Goal: Information Seeking & Learning: Learn about a topic

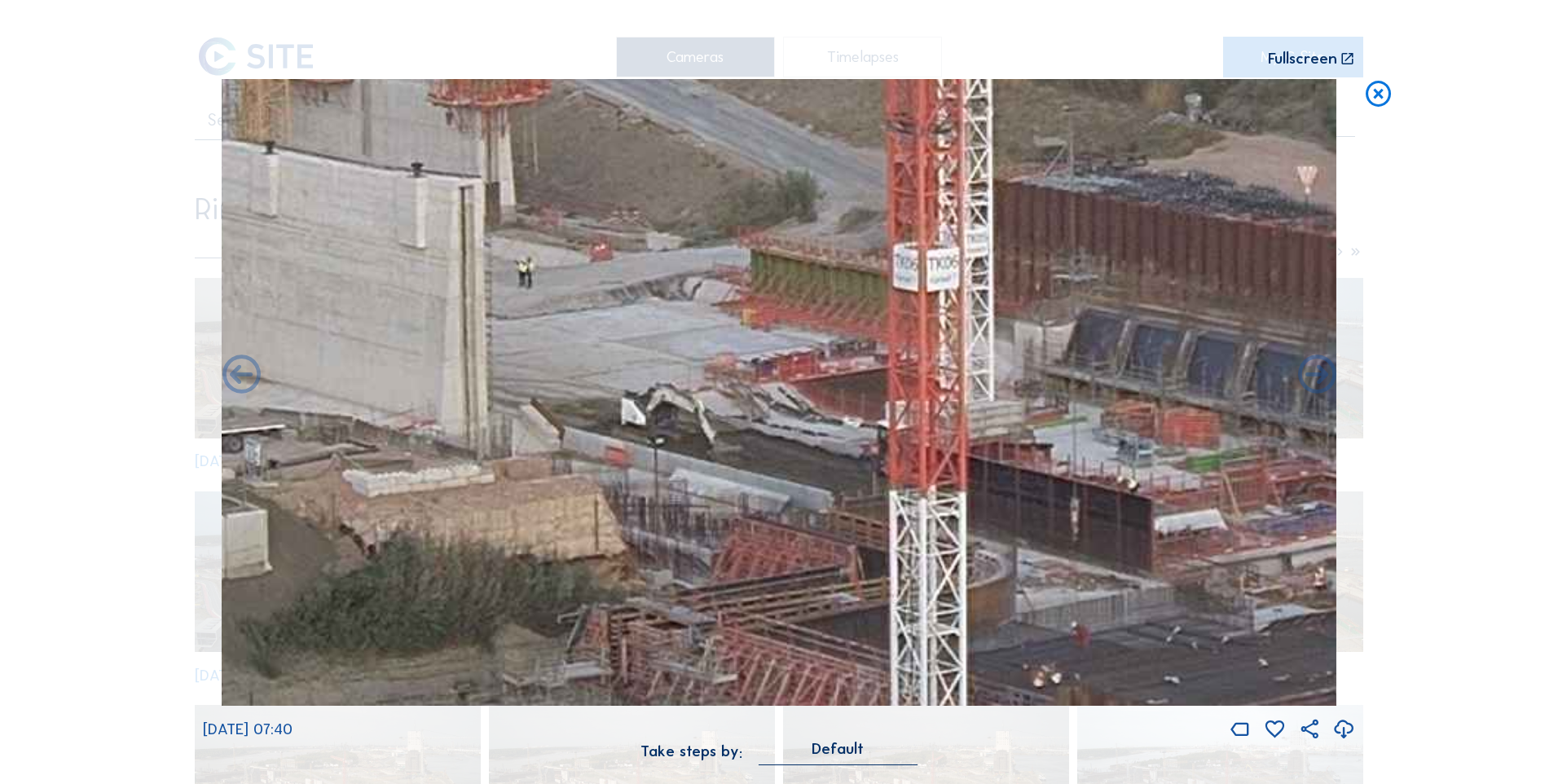
click at [1381, 99] on icon at bounding box center [1379, 95] width 31 height 31
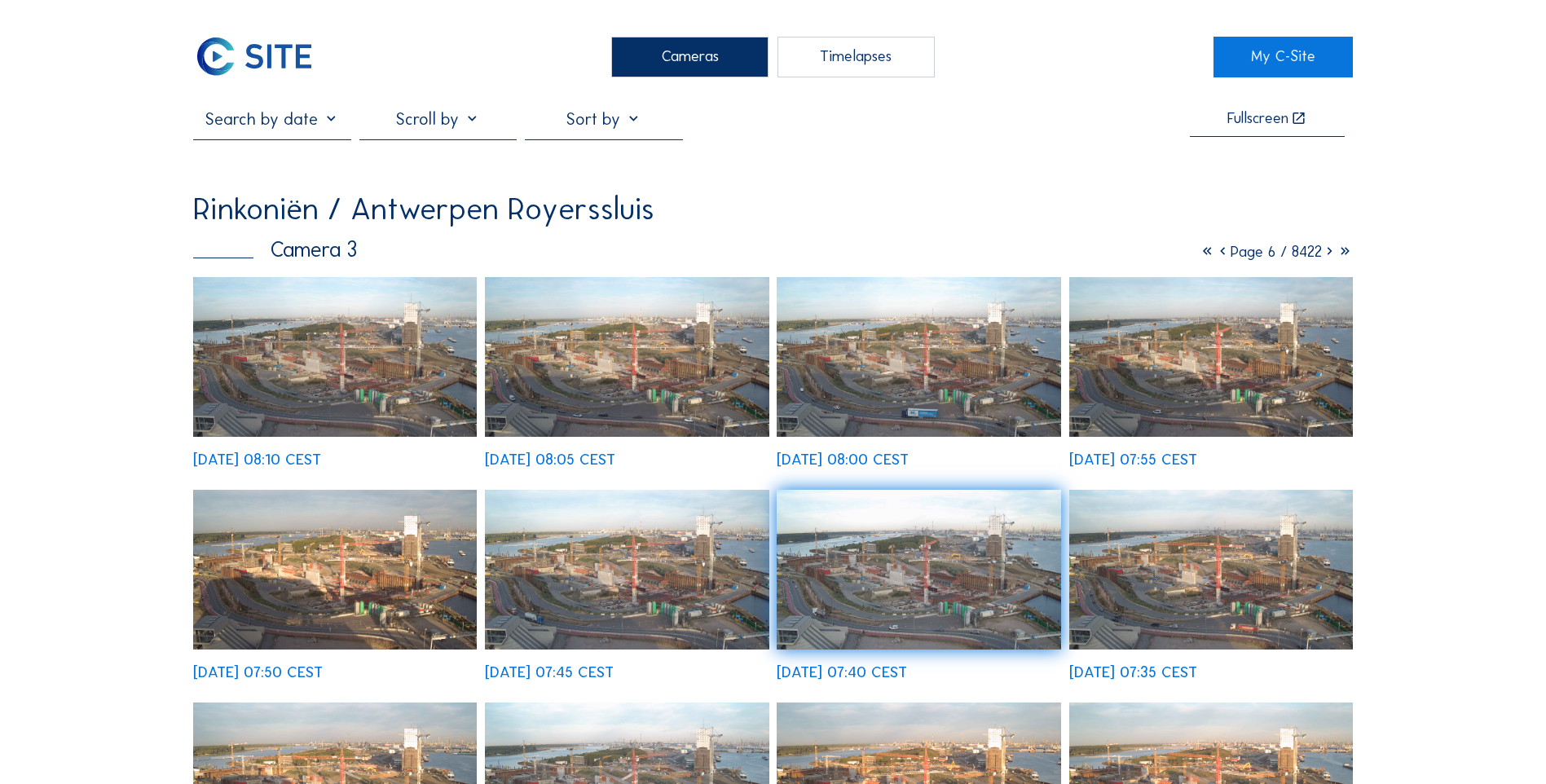
click at [285, 62] on img at bounding box center [253, 57] width 121 height 41
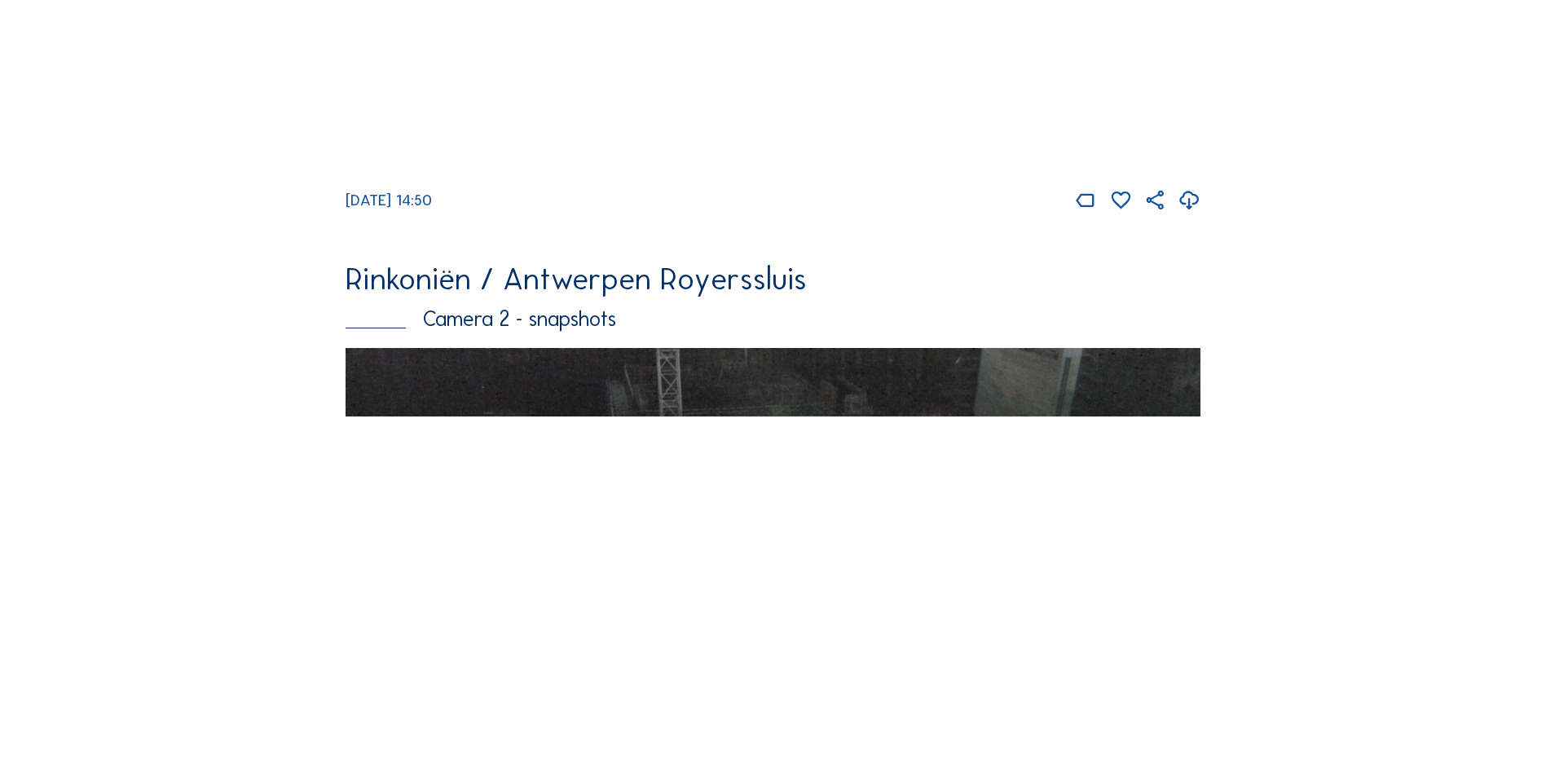
scroll to position [245, 0]
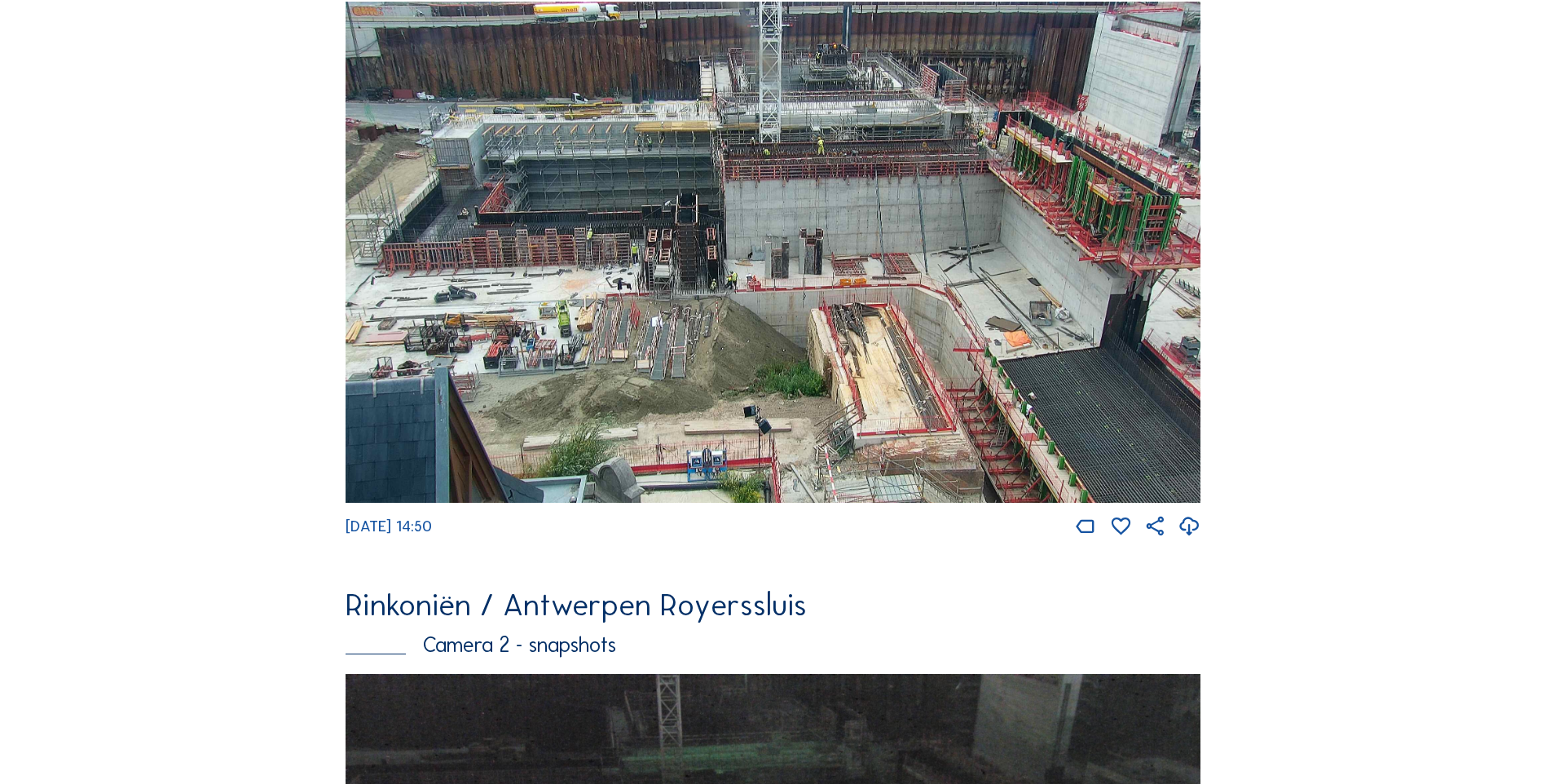
click at [692, 352] on img at bounding box center [773, 252] width 855 height 501
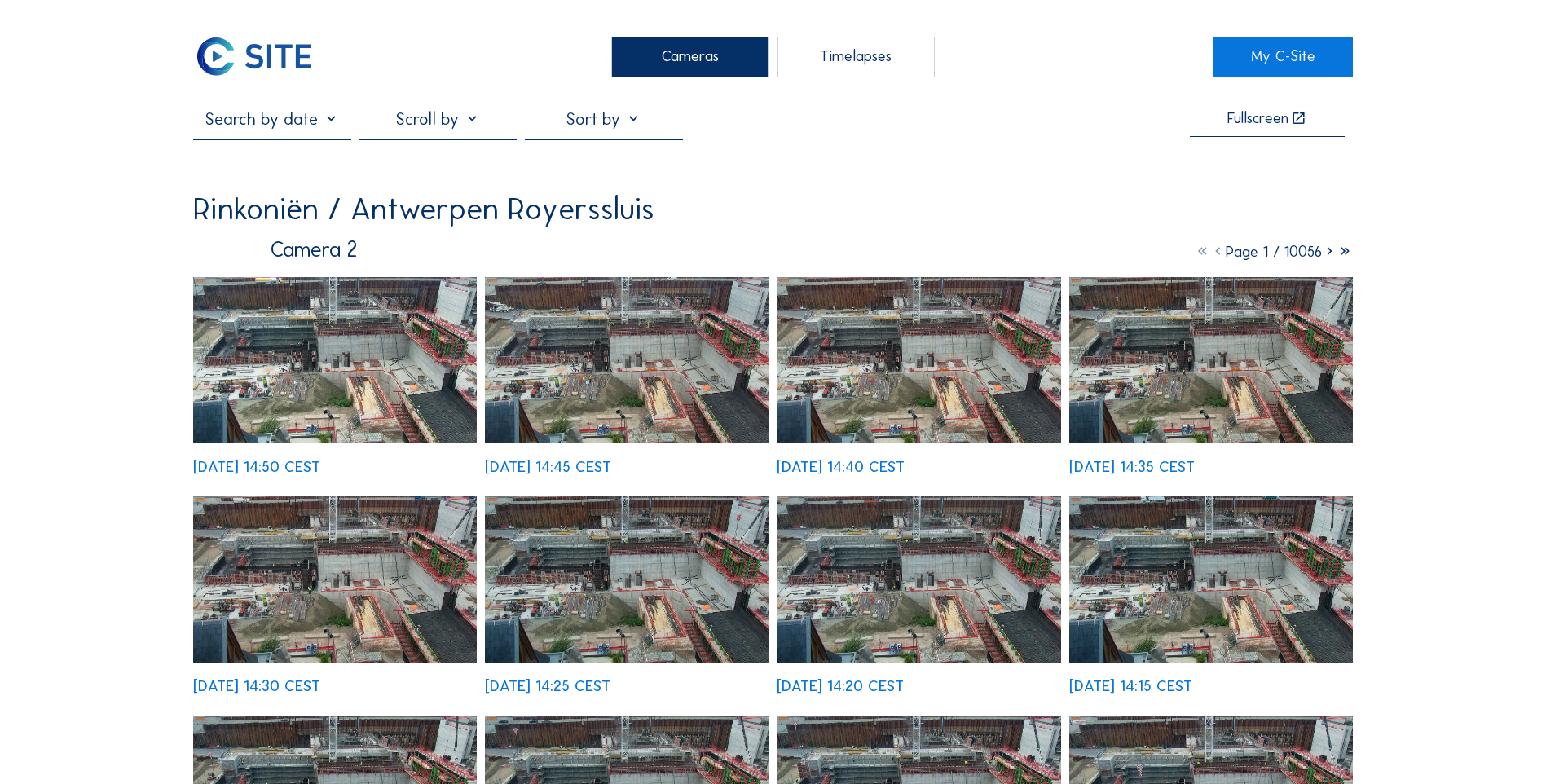
click at [692, 357] on img at bounding box center [626, 360] width 284 height 166
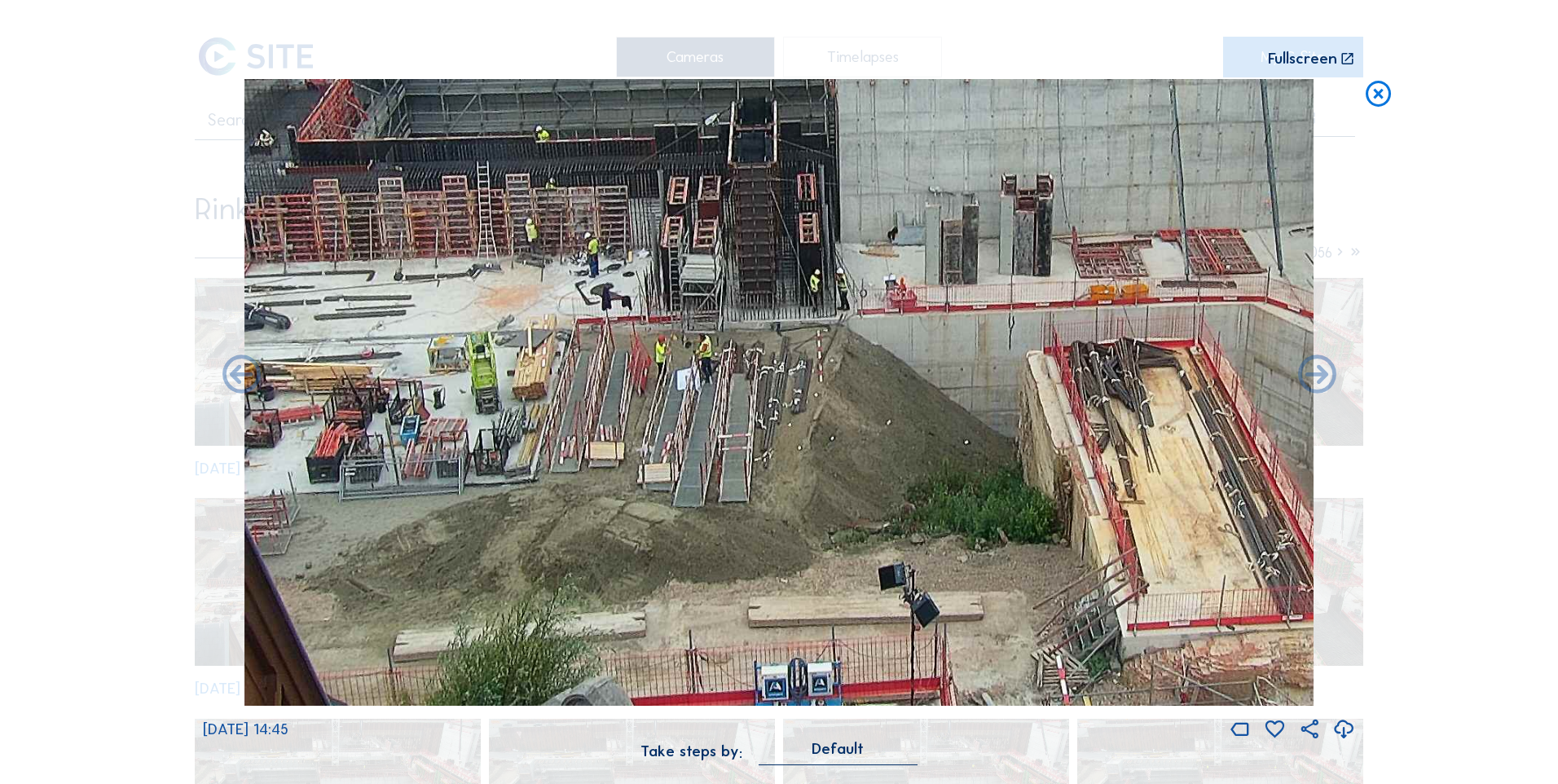
drag, startPoint x: 682, startPoint y: 445, endPoint x: 693, endPoint y: 399, distance: 47.3
click at [693, 399] on img at bounding box center [779, 392] width 1069 height 627
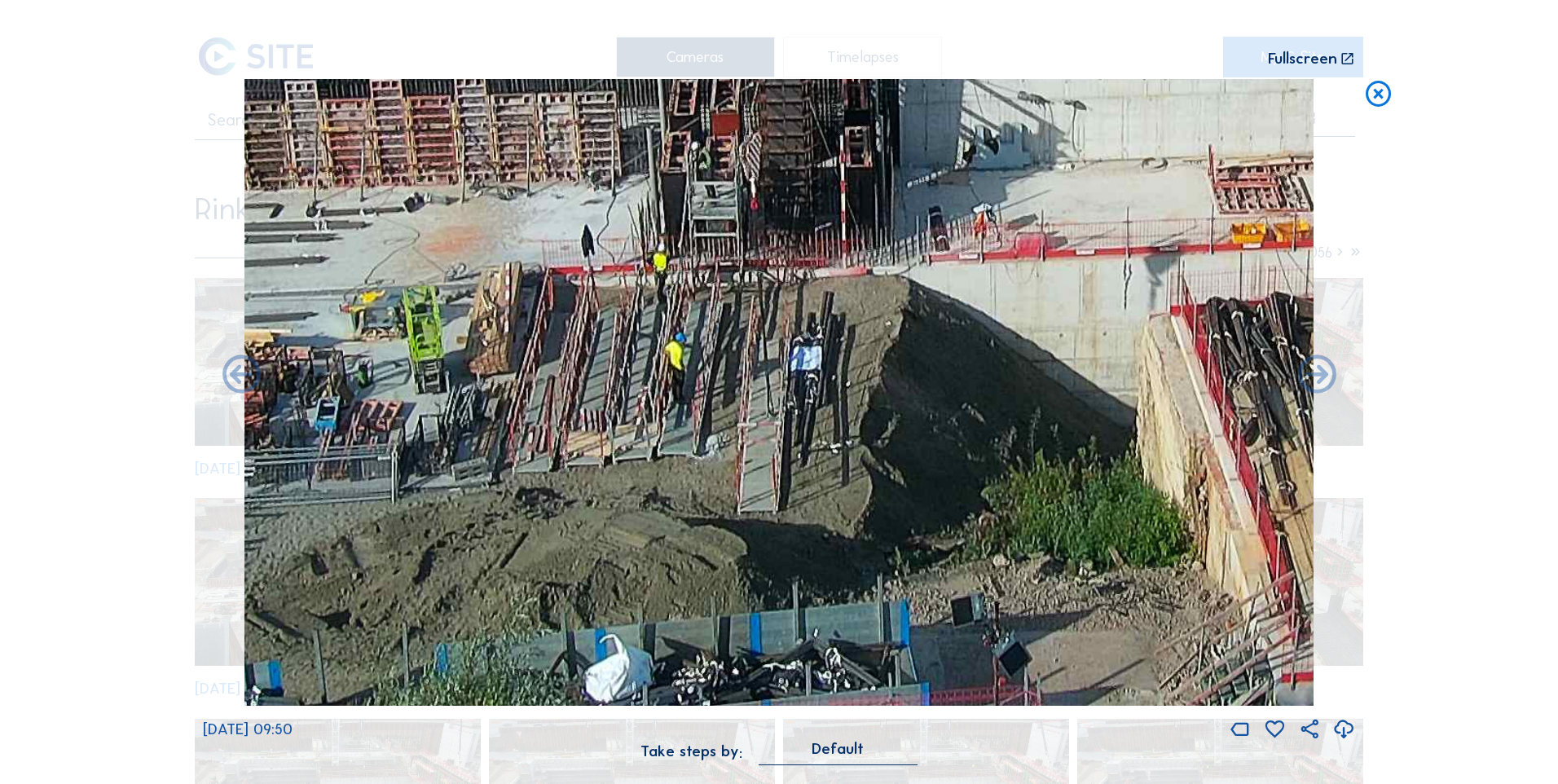
click at [1391, 102] on icon at bounding box center [1379, 95] width 31 height 31
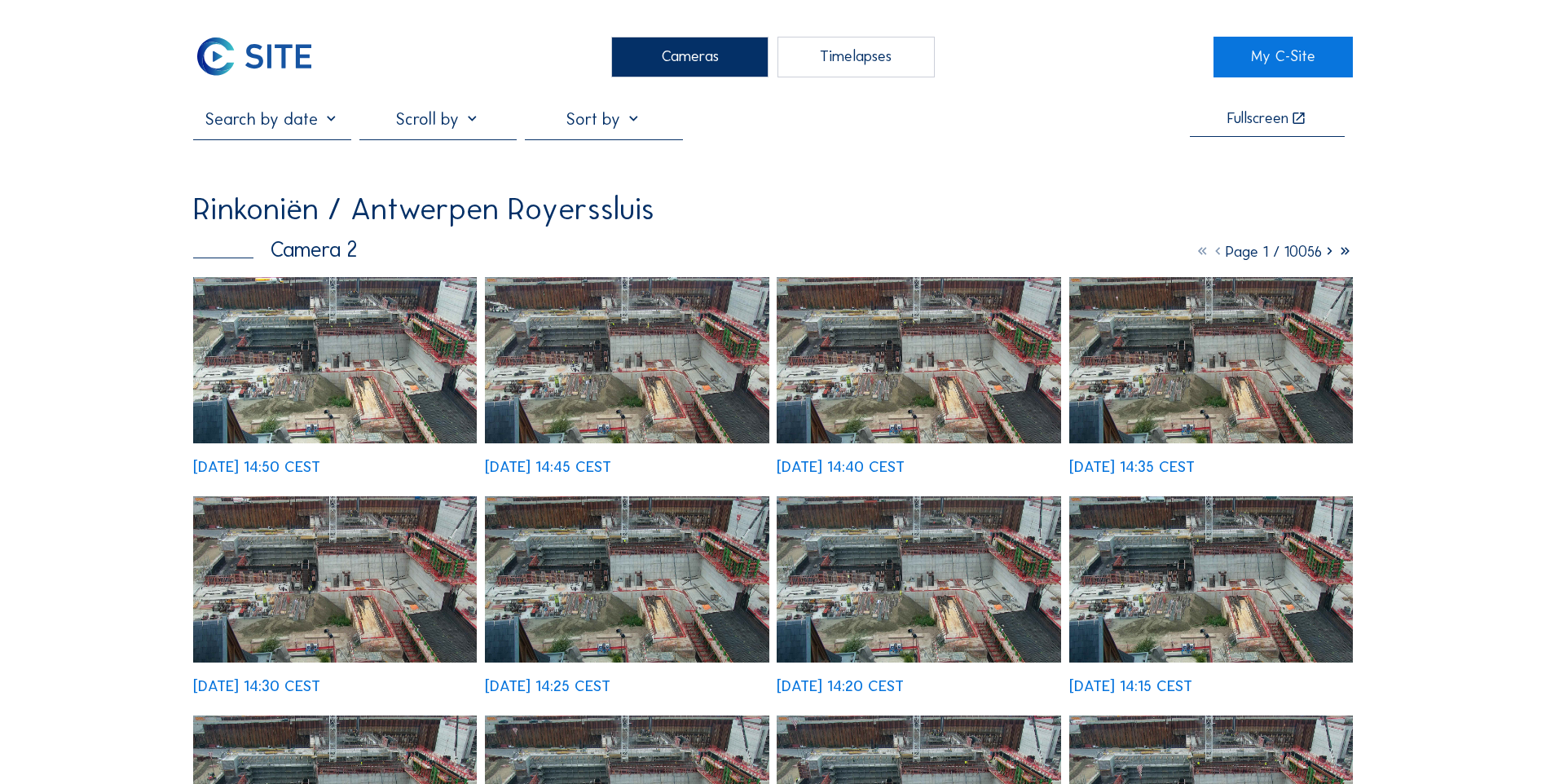
click at [265, 60] on img at bounding box center [253, 57] width 121 height 41
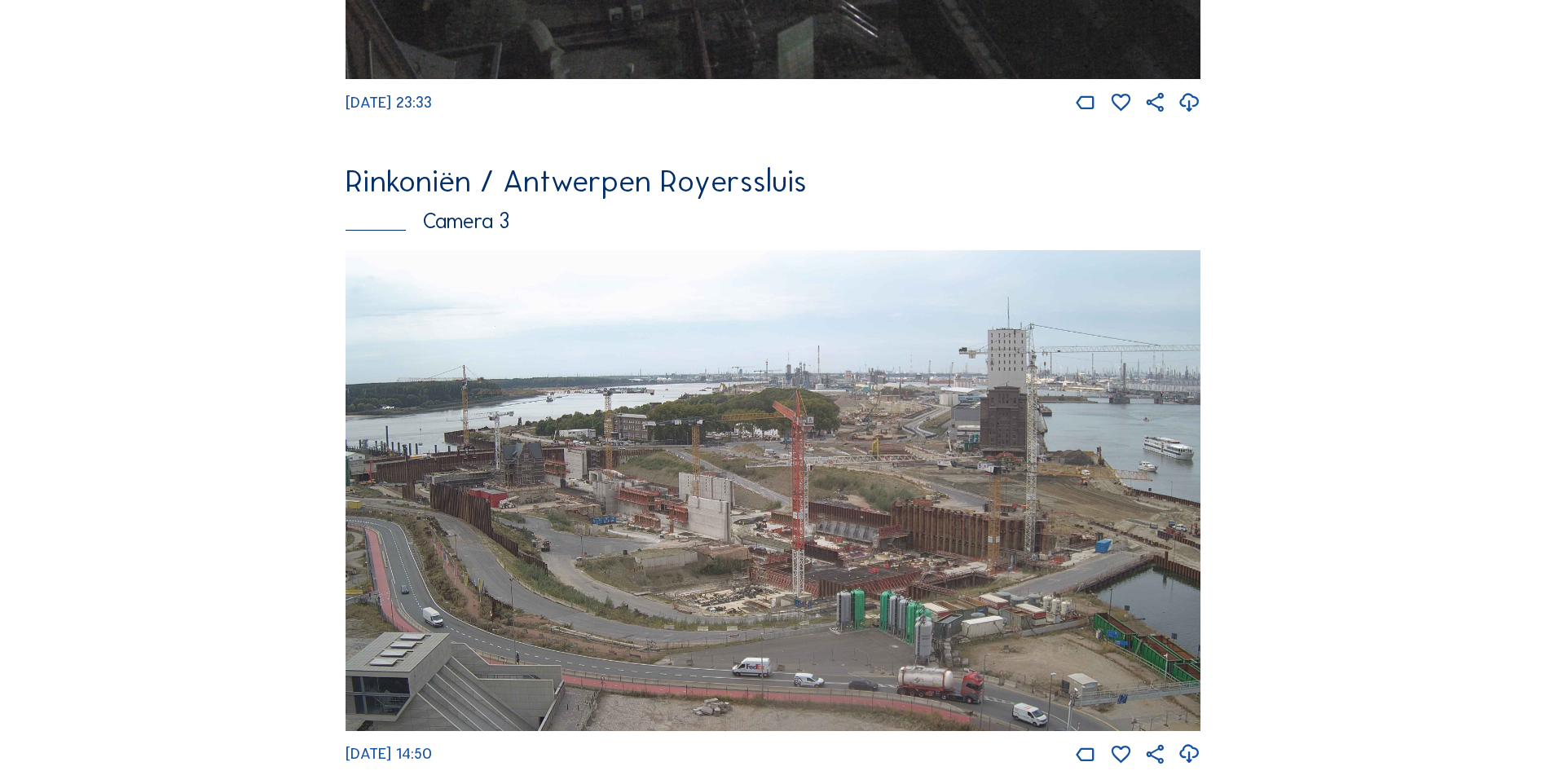
scroll to position [2127, 0]
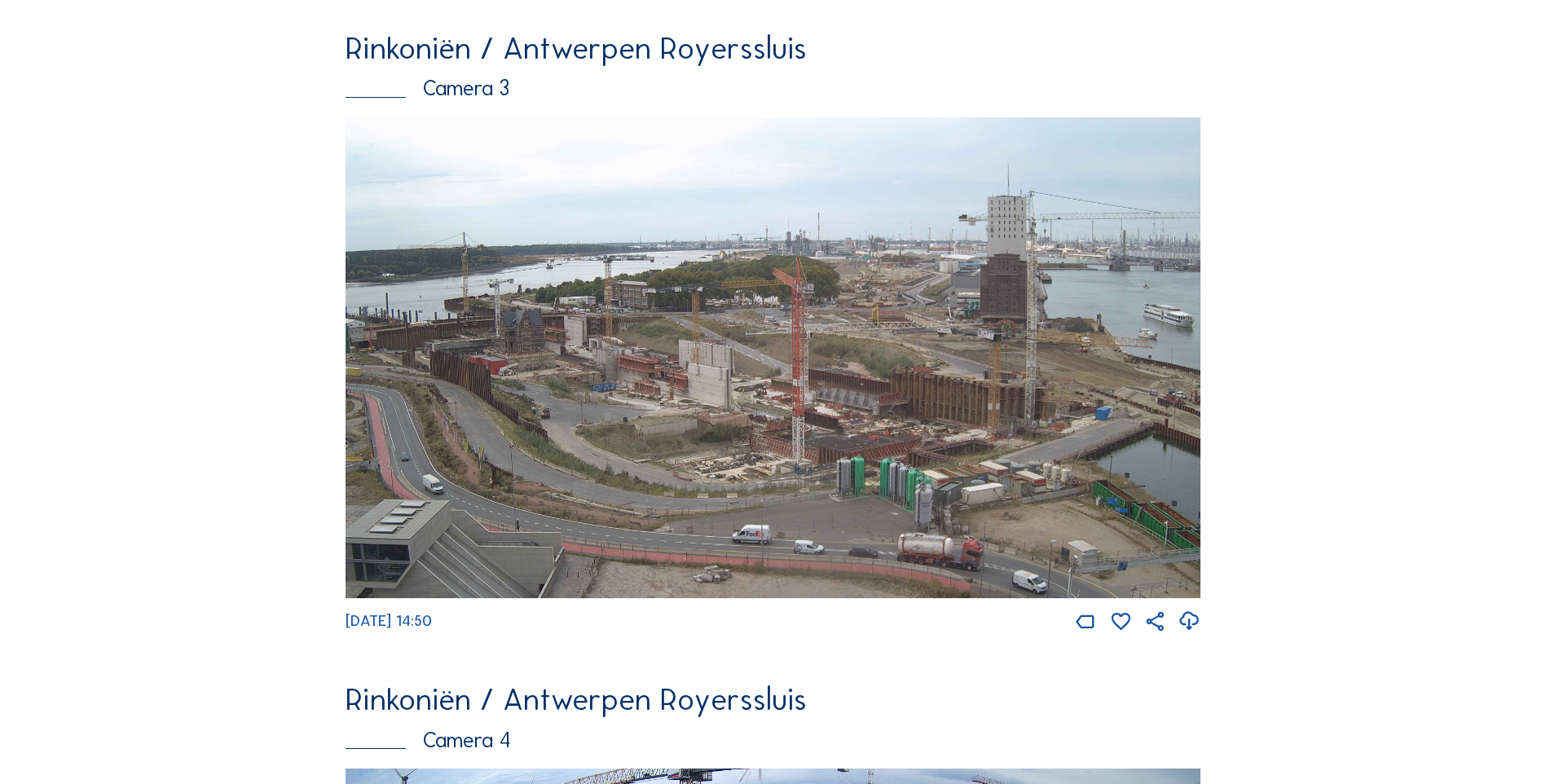
click at [766, 429] on img at bounding box center [773, 357] width 855 height 481
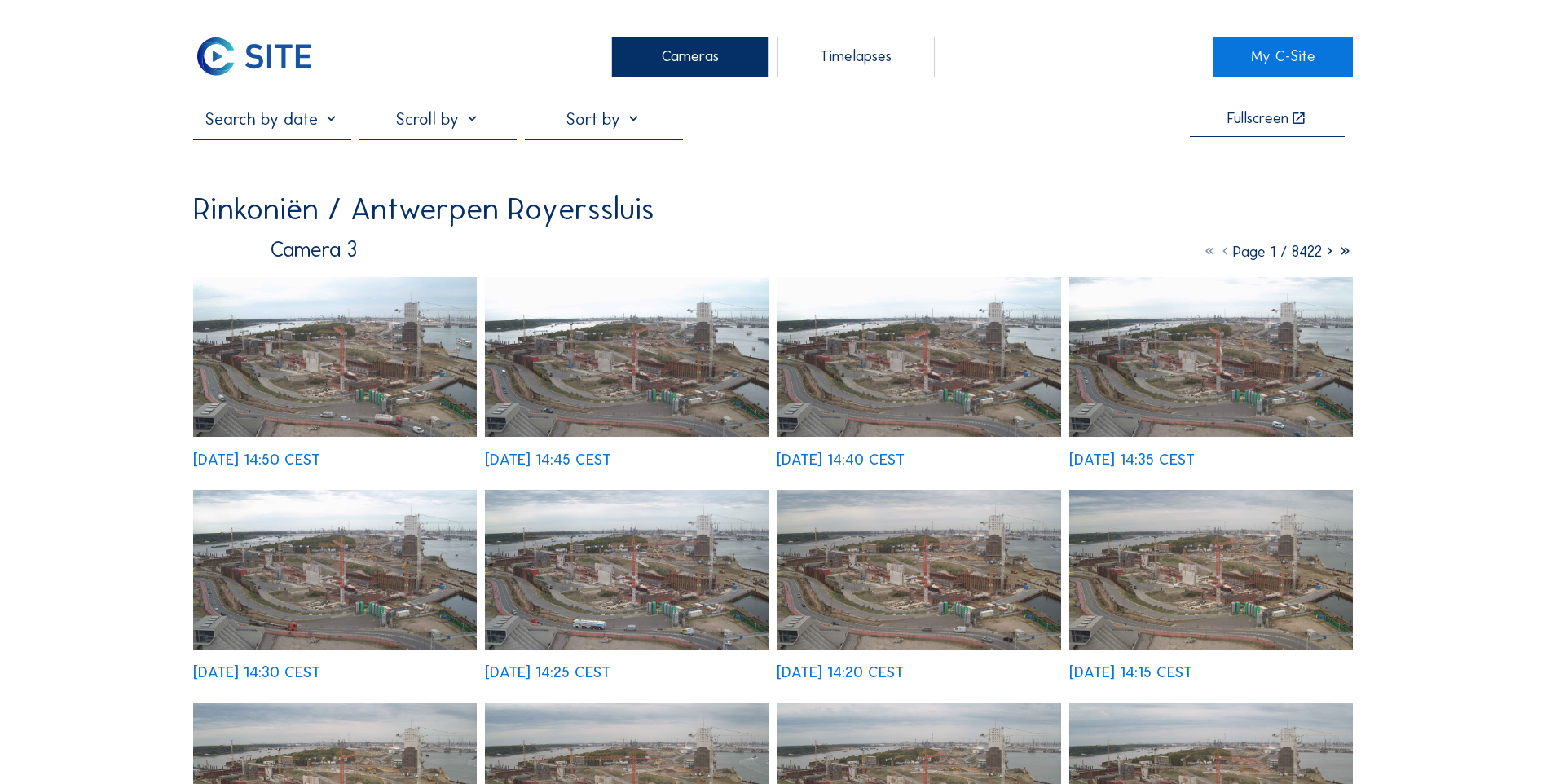
click at [630, 374] on img at bounding box center [626, 356] width 284 height 160
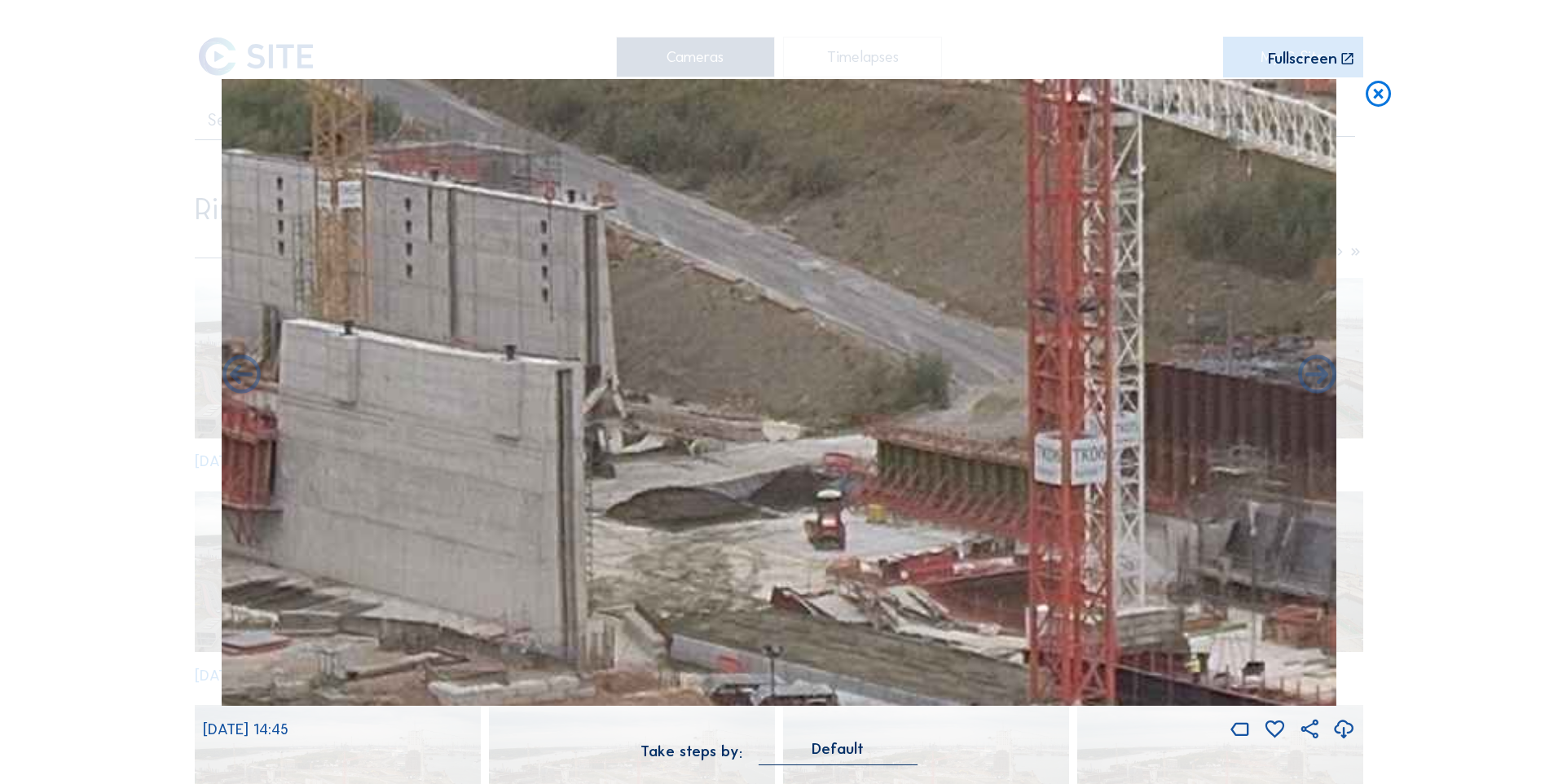
drag, startPoint x: 635, startPoint y: 551, endPoint x: 768, endPoint y: 571, distance: 134.5
click at [768, 571] on img at bounding box center [779, 392] width 1115 height 627
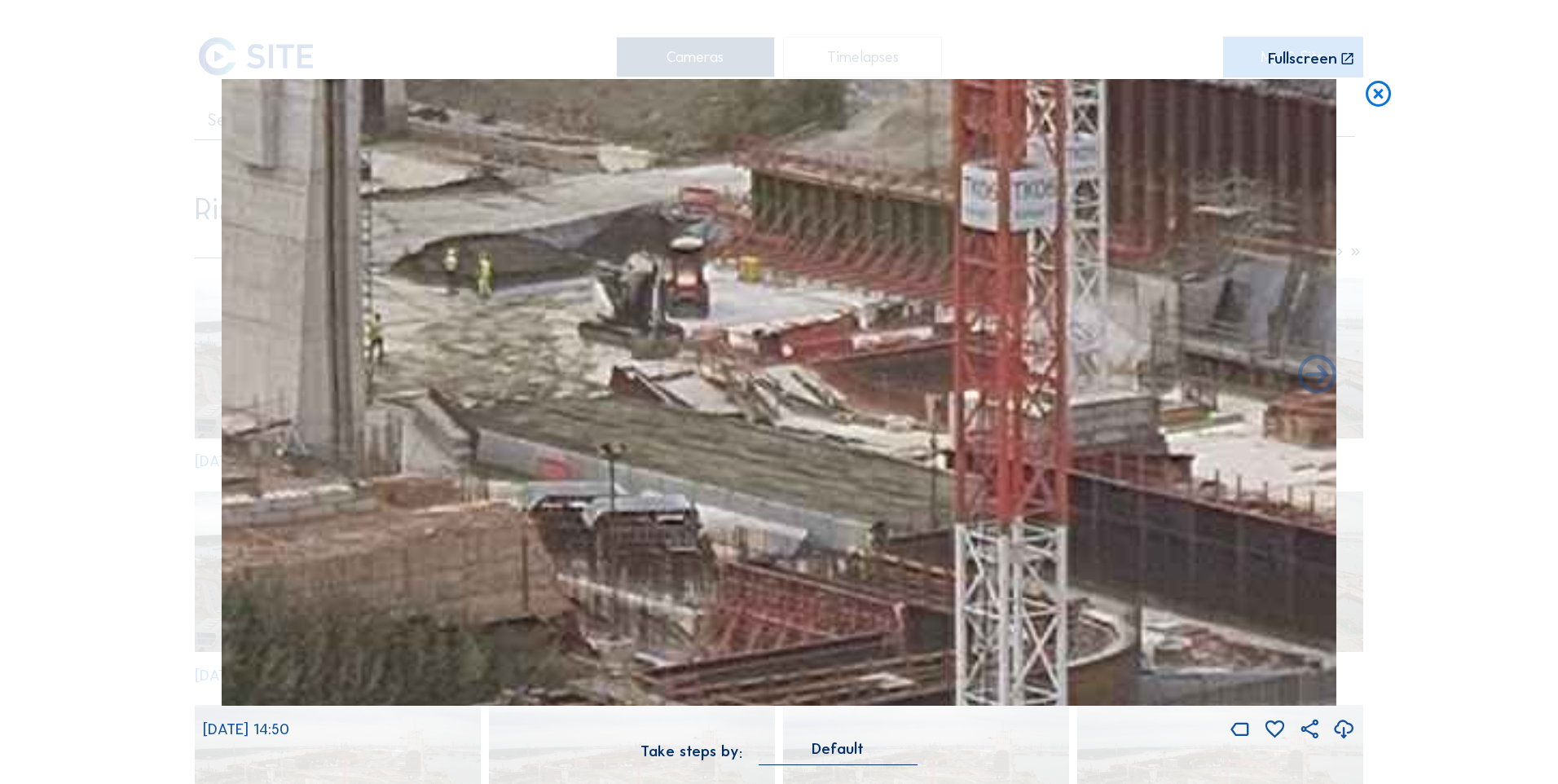
drag, startPoint x: 928, startPoint y: 537, endPoint x: 678, endPoint y: 290, distance: 351.4
click at [678, 290] on img at bounding box center [779, 392] width 1115 height 627
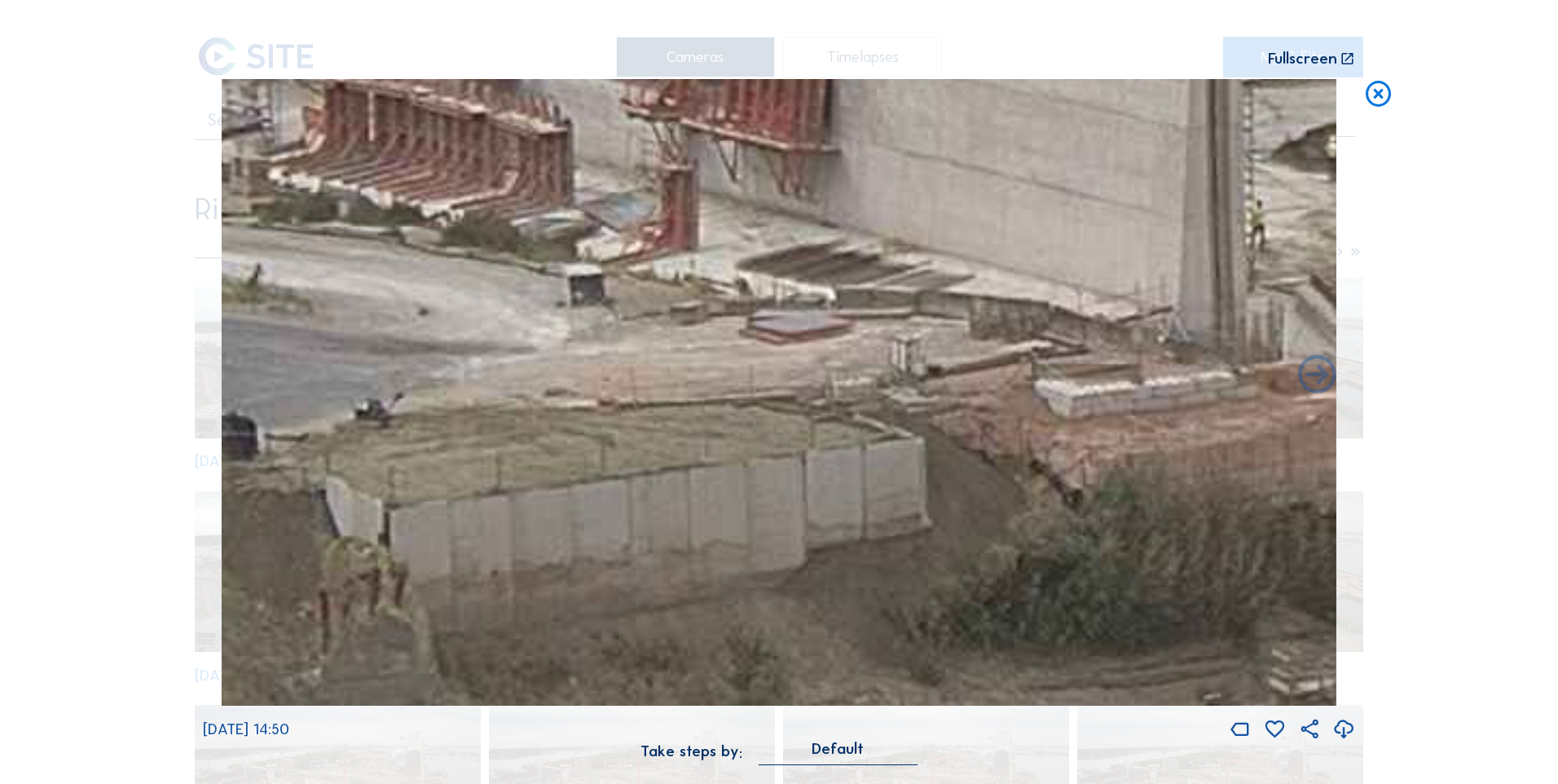
drag, startPoint x: 683, startPoint y: 421, endPoint x: 1395, endPoint y: 317, distance: 719.6
click at [1395, 317] on div "Scroll to travel through time | Press 'Alt' Button + Scroll to Zoom | Click and…" at bounding box center [779, 392] width 1558 height 784
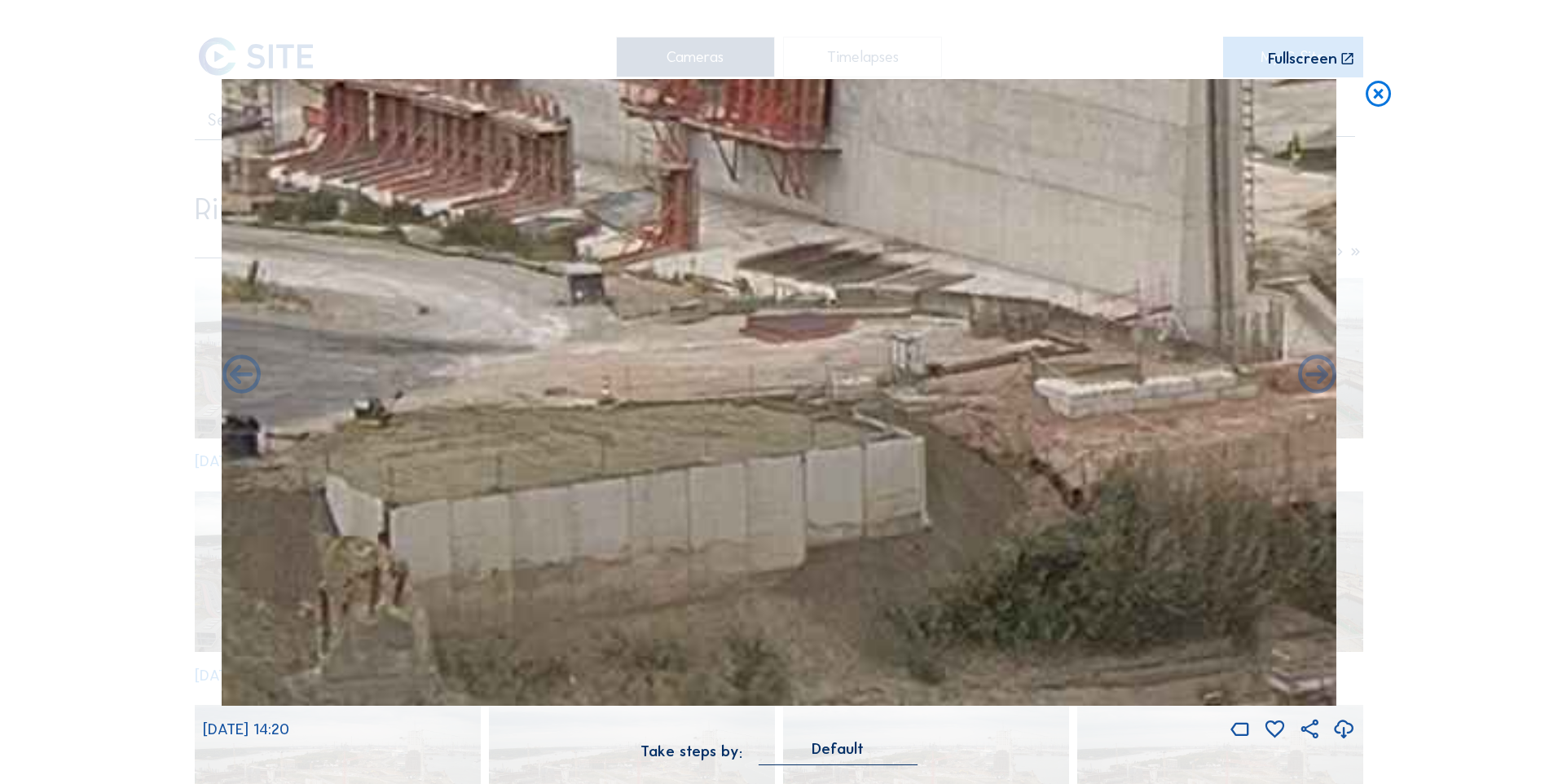
click at [1387, 100] on icon at bounding box center [1379, 95] width 31 height 31
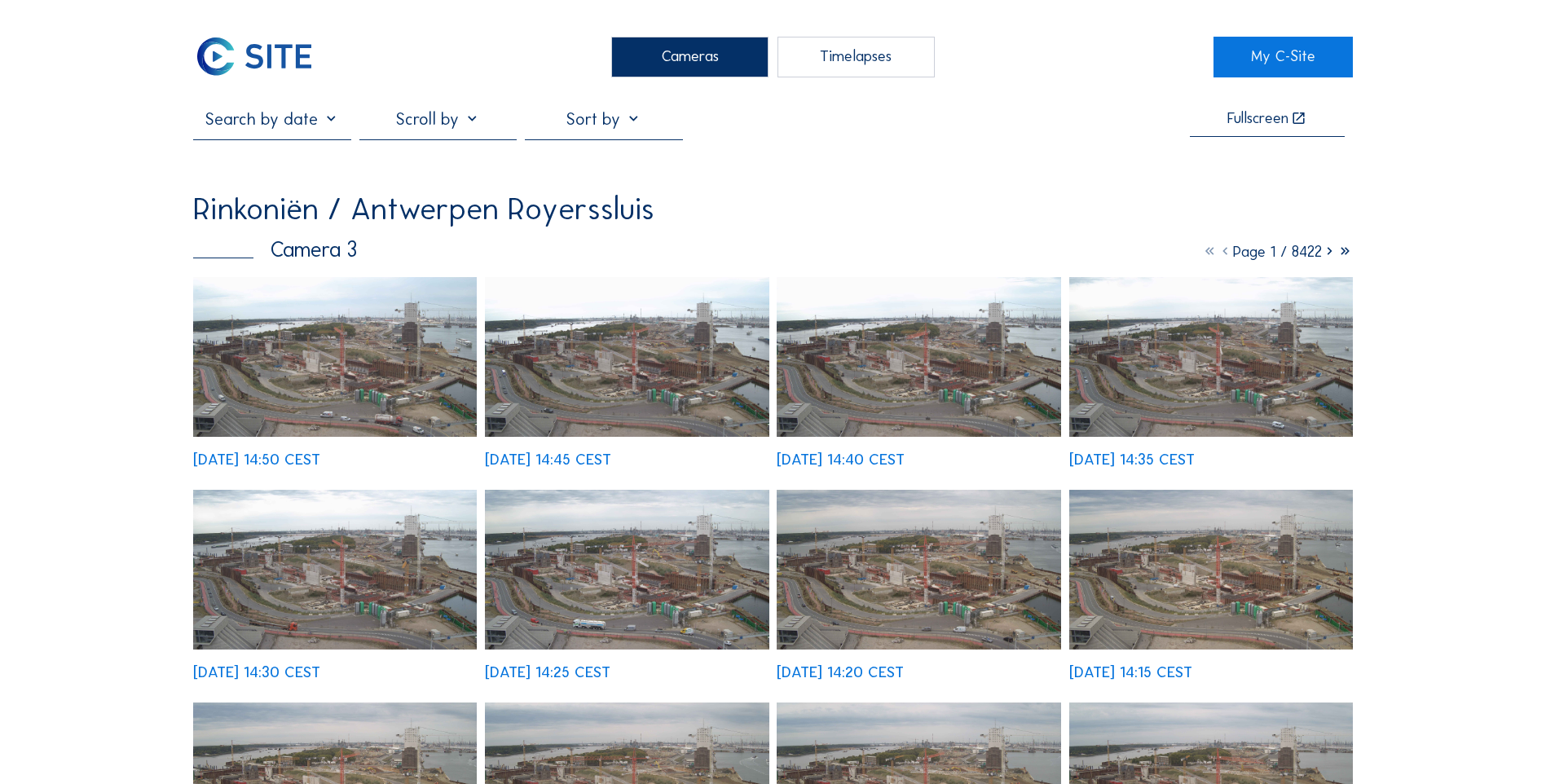
click at [311, 121] on input "text" at bounding box center [272, 118] width 157 height 20
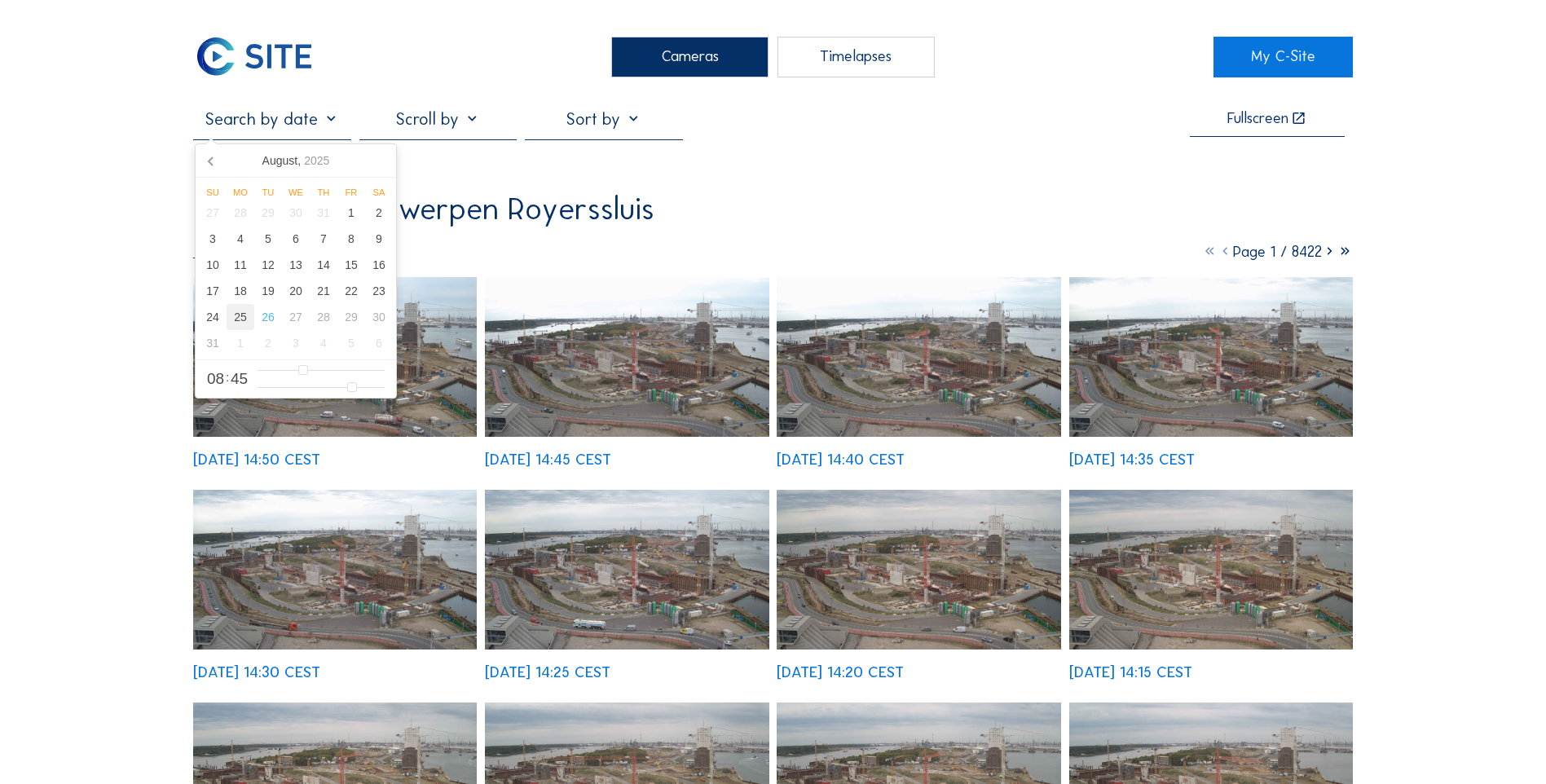
click at [236, 327] on div "25" at bounding box center [240, 317] width 28 height 26
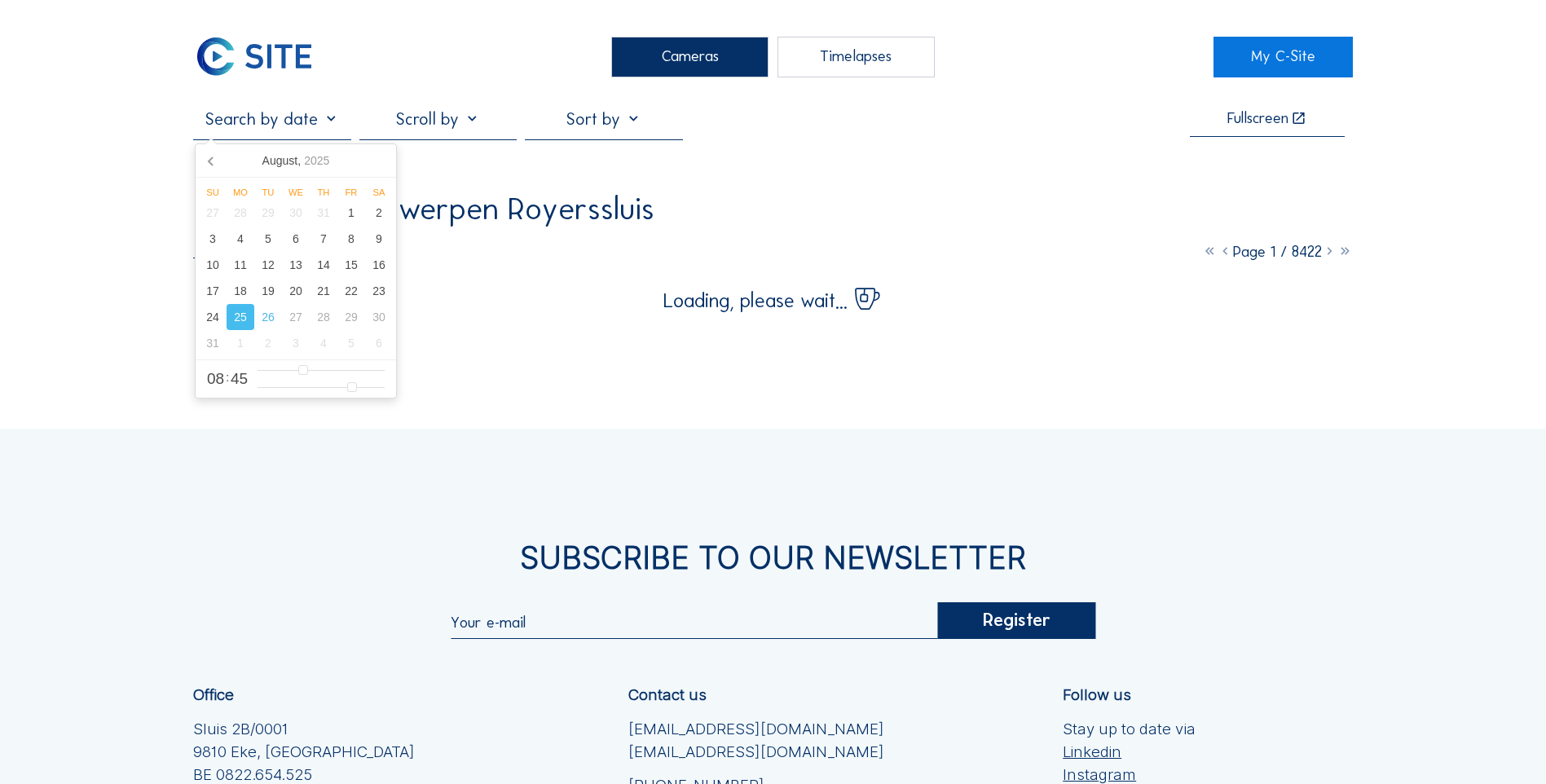
type input "[DATE] 08:45"
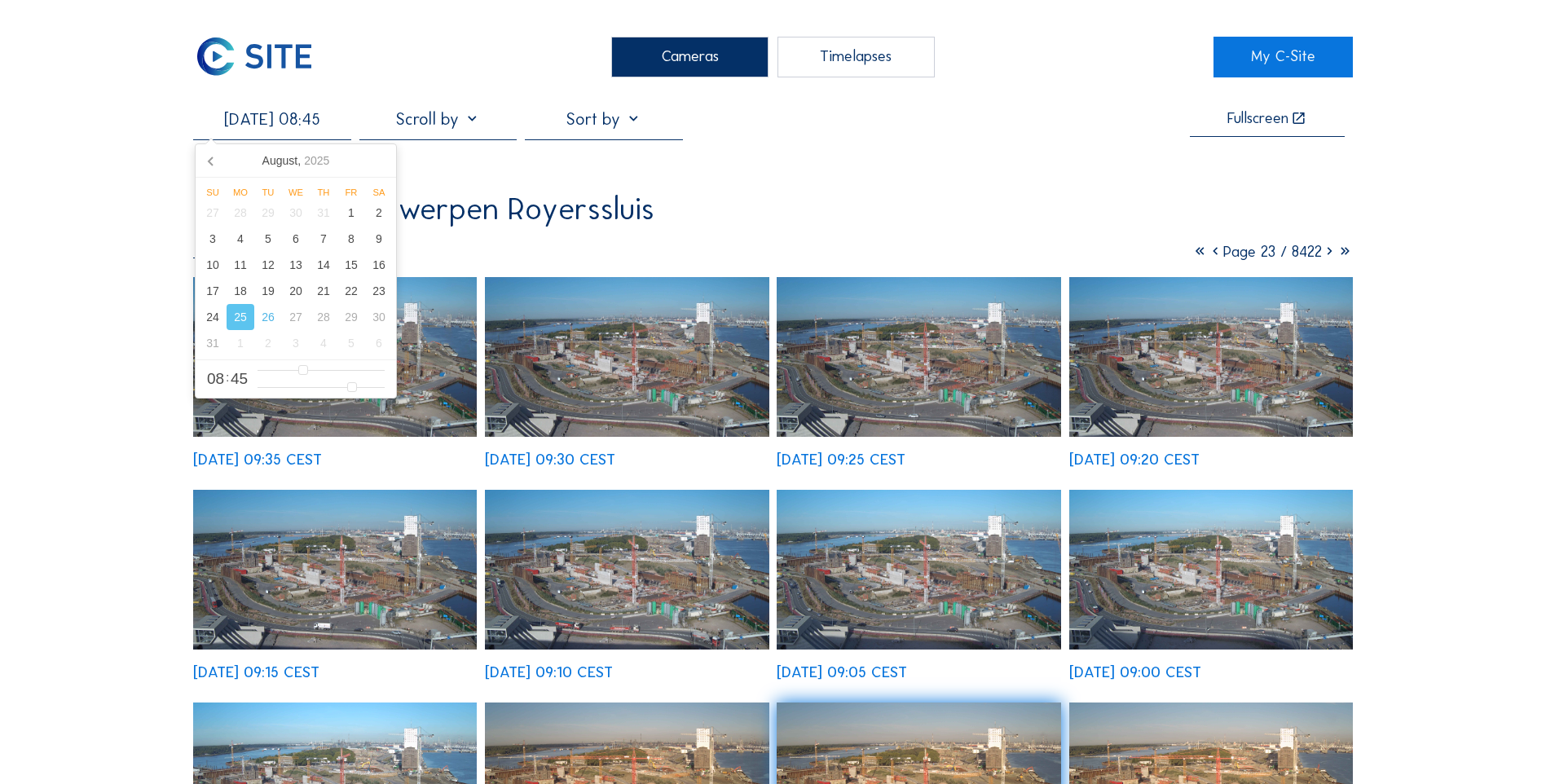
click at [743, 544] on img at bounding box center [626, 569] width 284 height 160
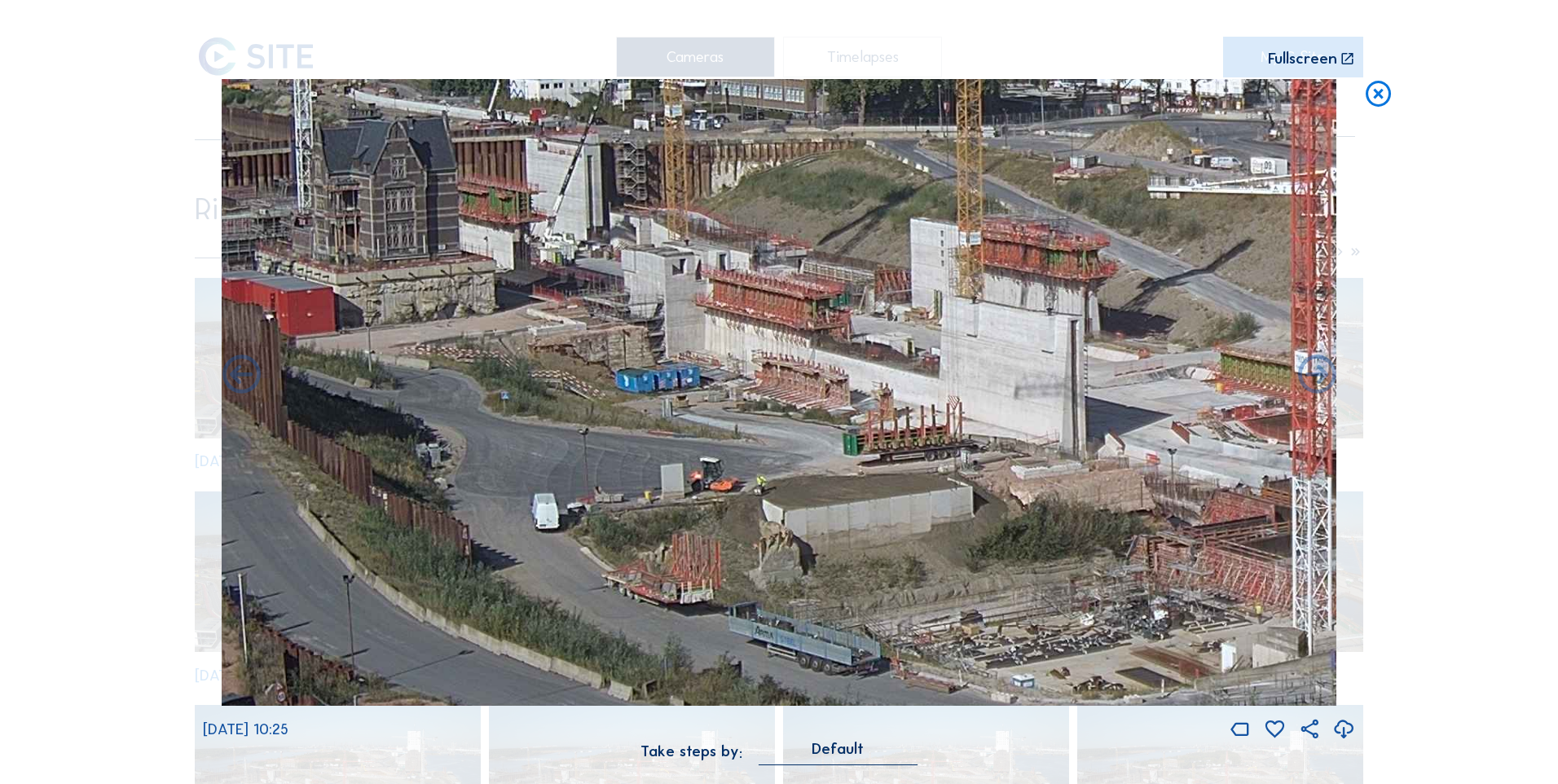
drag, startPoint x: 677, startPoint y: 473, endPoint x: 707, endPoint y: 466, distance: 30.8
click at [707, 466] on img at bounding box center [779, 392] width 1115 height 627
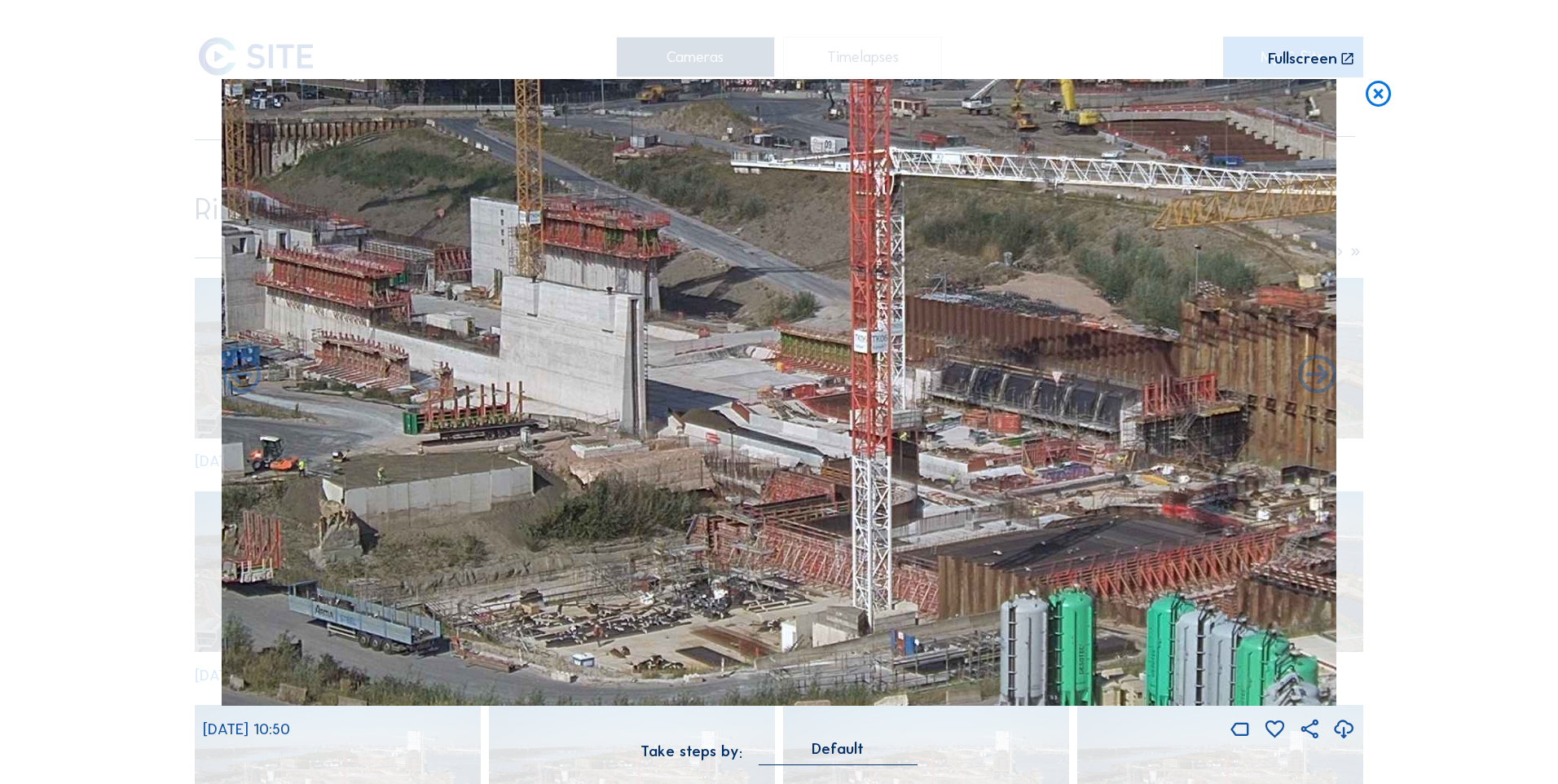
drag, startPoint x: 748, startPoint y: 549, endPoint x: 368, endPoint y: 530, distance: 380.5
click at [368, 530] on img at bounding box center [779, 392] width 1115 height 627
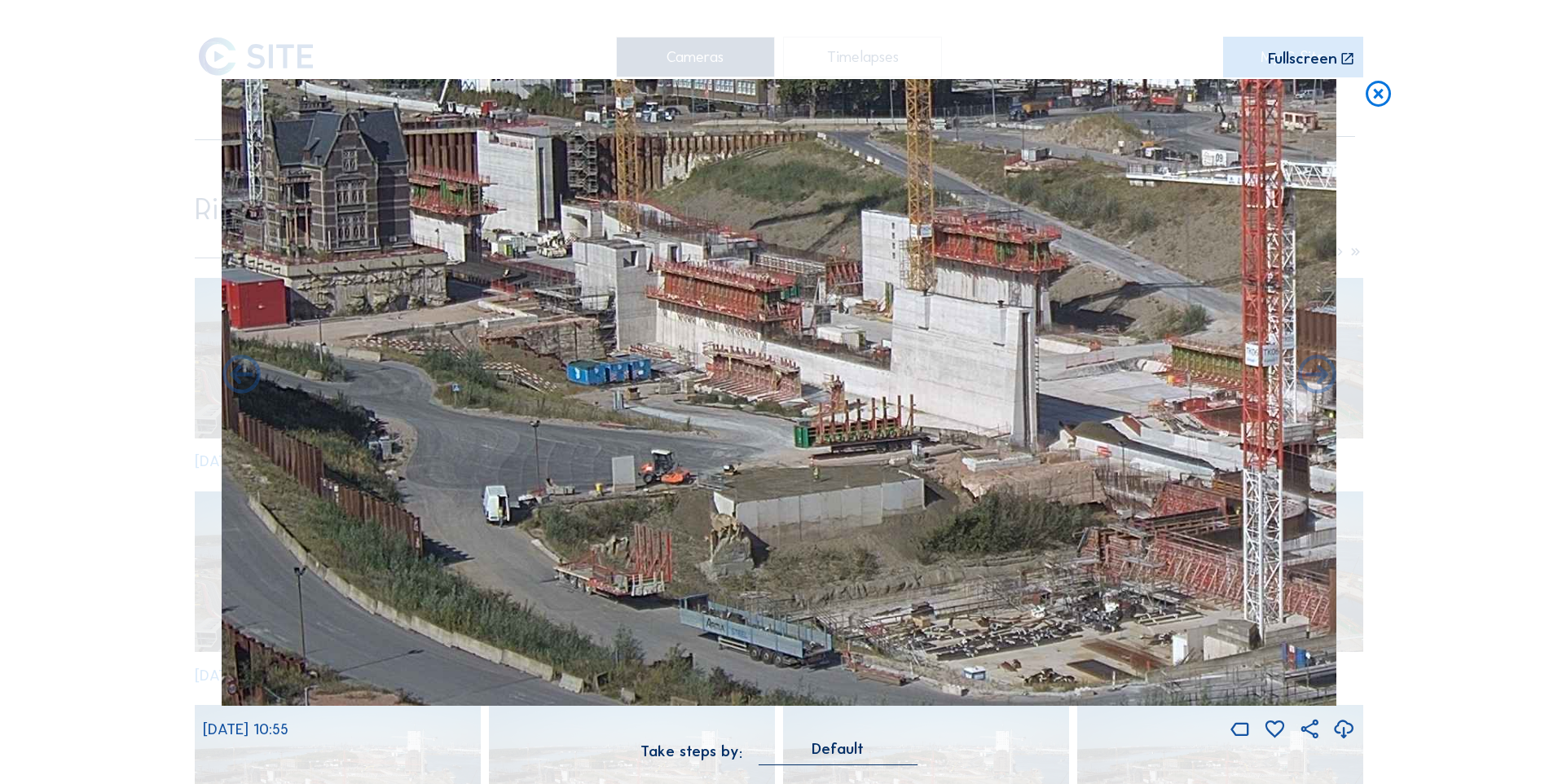
drag, startPoint x: 350, startPoint y: 496, endPoint x: 741, endPoint y: 509, distance: 391.2
click at [741, 509] on img at bounding box center [779, 392] width 1115 height 627
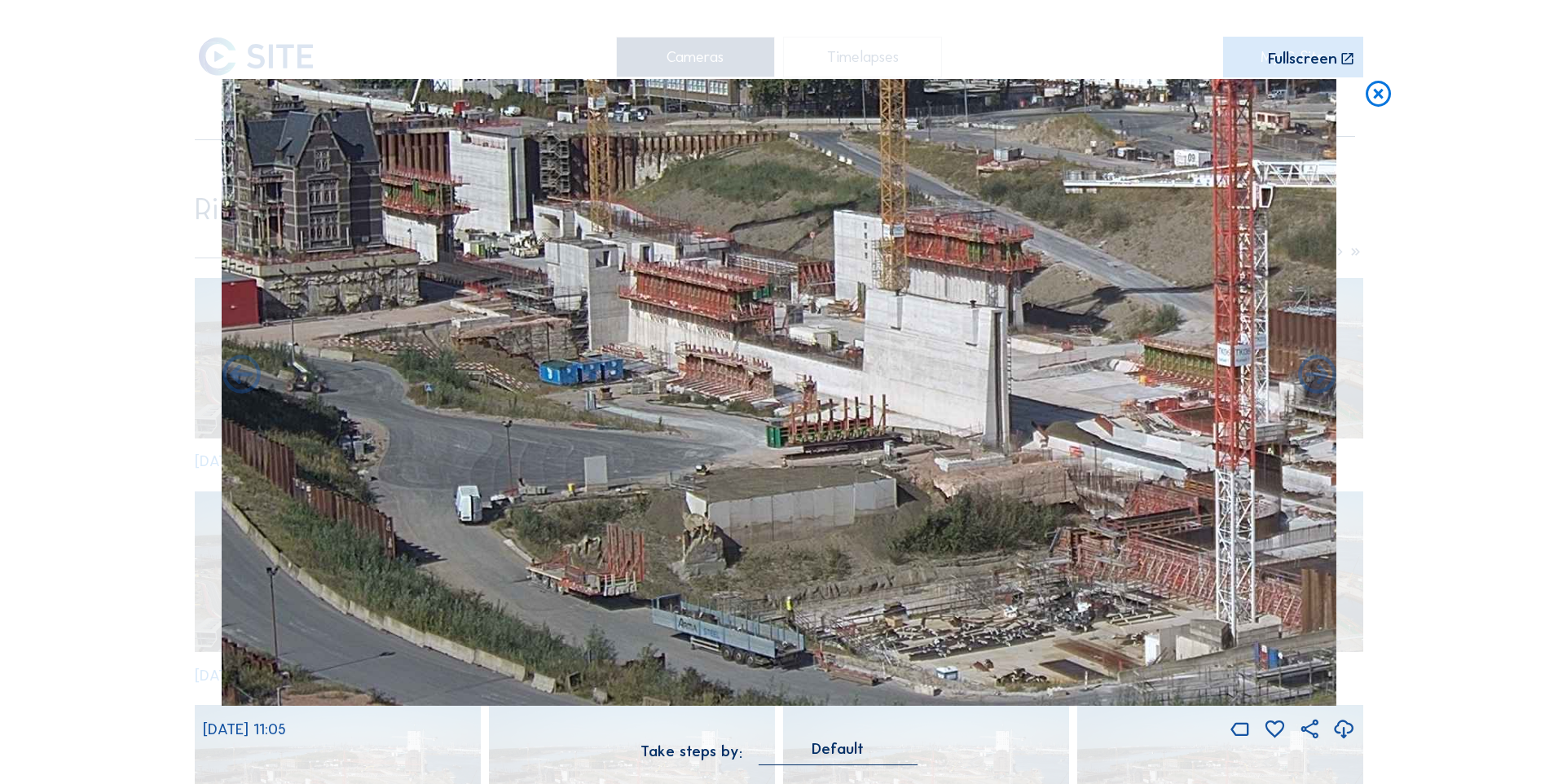
drag, startPoint x: 739, startPoint y: 510, endPoint x: 501, endPoint y: 510, distance: 238.0
click at [501, 510] on img at bounding box center [779, 392] width 1115 height 627
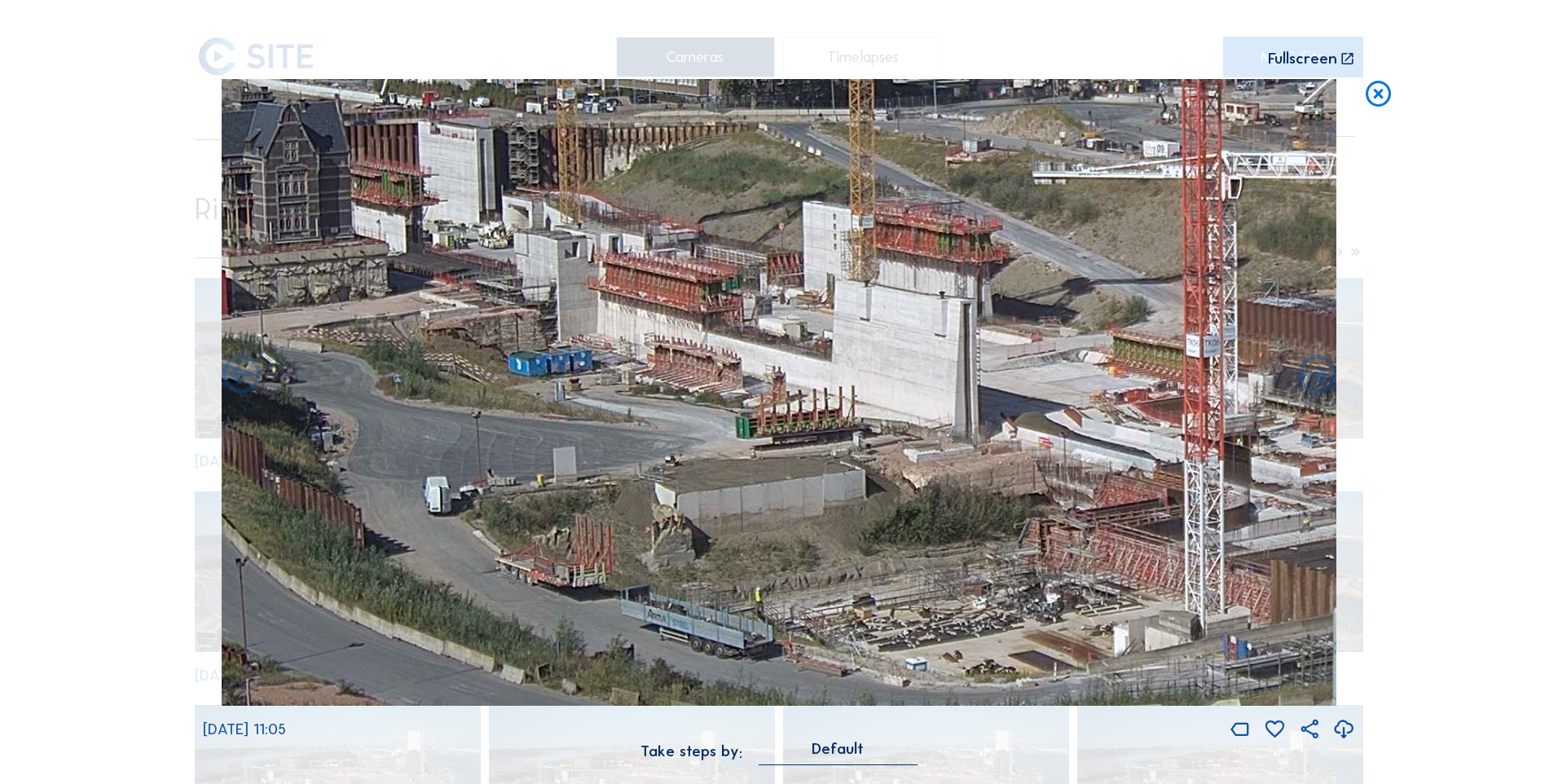
drag, startPoint x: 455, startPoint y: 498, endPoint x: 644, endPoint y: 488, distance: 189.3
click at [644, 488] on img at bounding box center [779, 392] width 1115 height 627
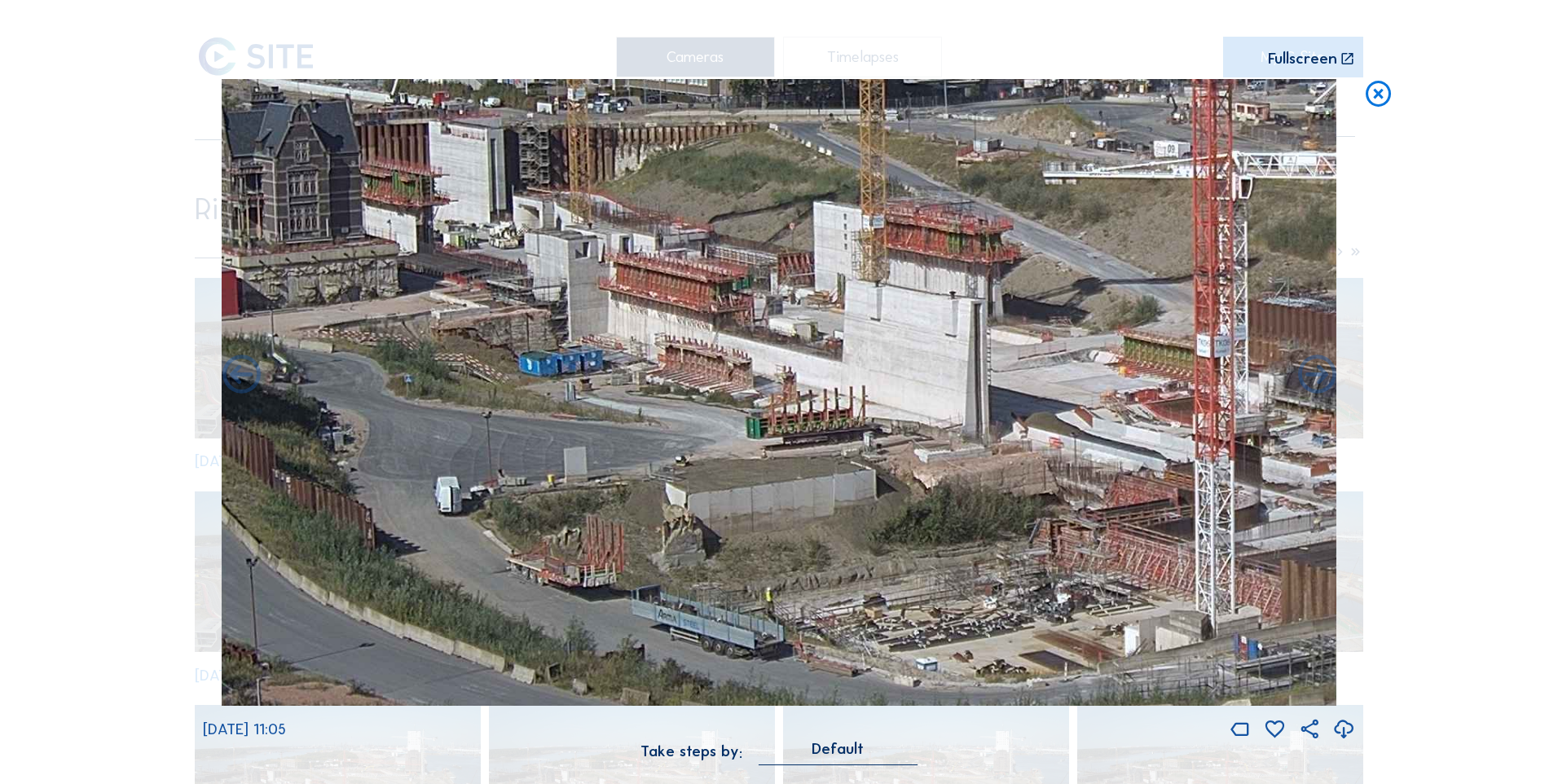
click at [1027, 387] on img at bounding box center [779, 392] width 1115 height 627
